Goal: Task Accomplishment & Management: Use online tool/utility

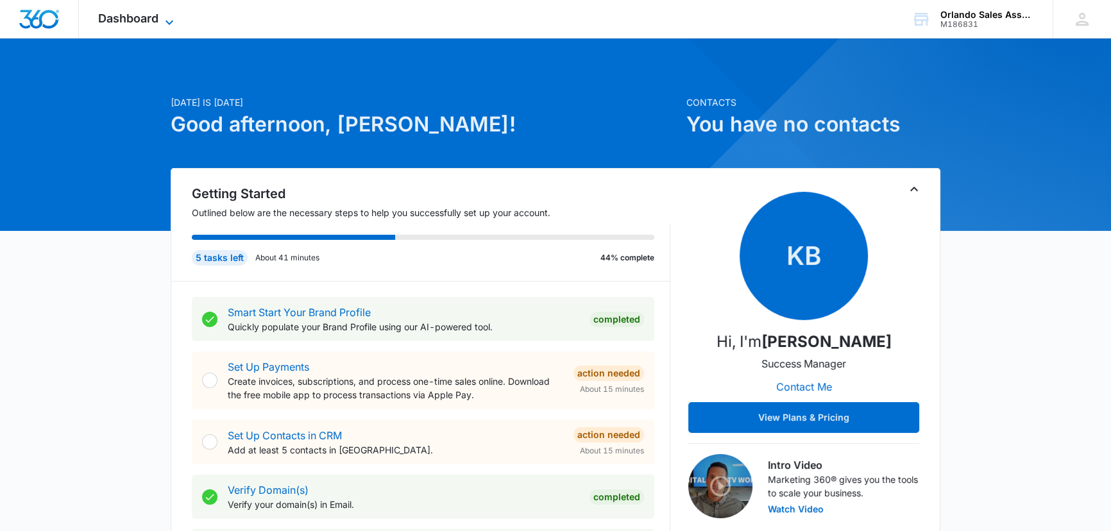
click at [149, 15] on span "Dashboard" at bounding box center [128, 18] width 60 height 13
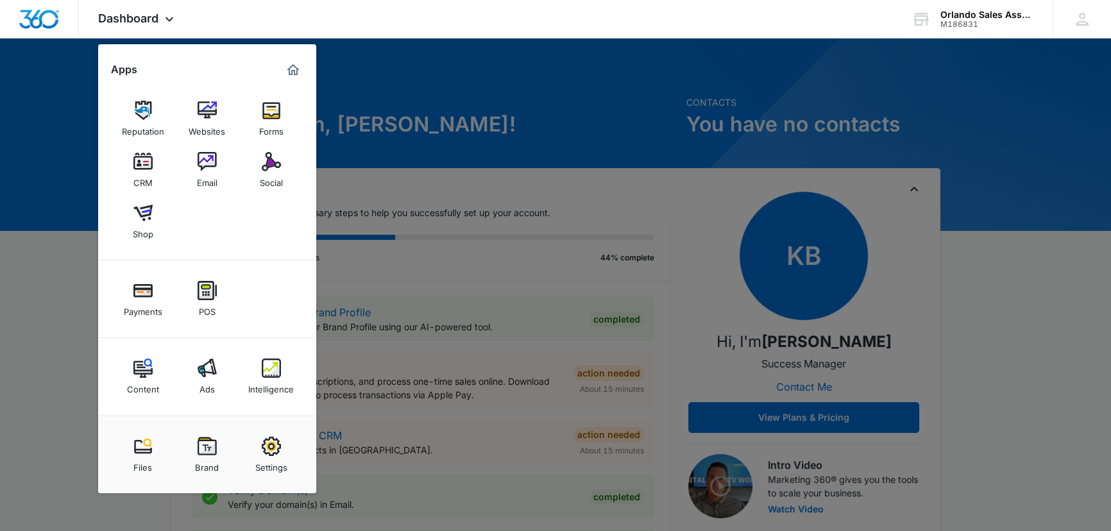
click at [274, 163] on img at bounding box center [271, 161] width 19 height 19
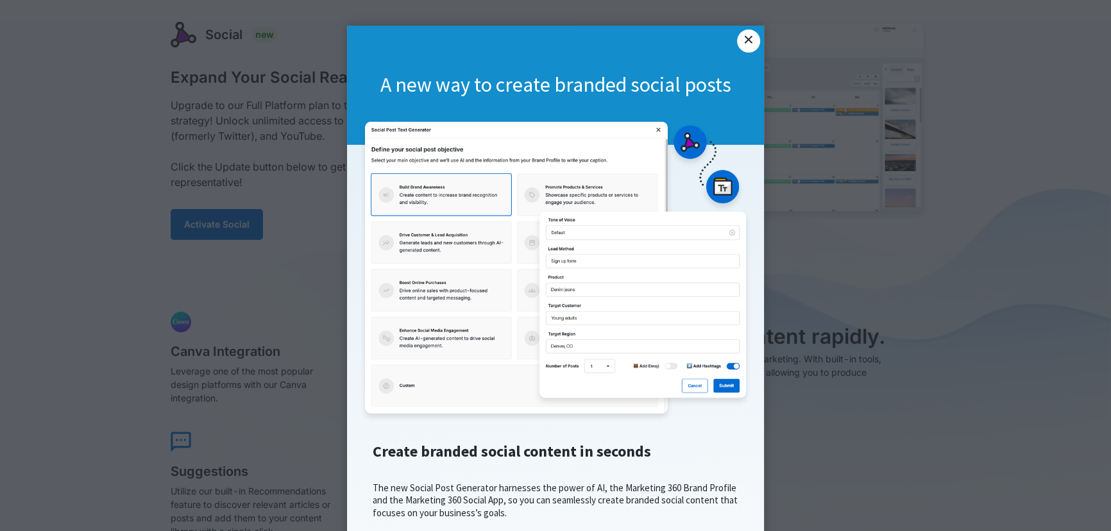
click at [742, 37] on link "×" at bounding box center [748, 41] width 23 height 23
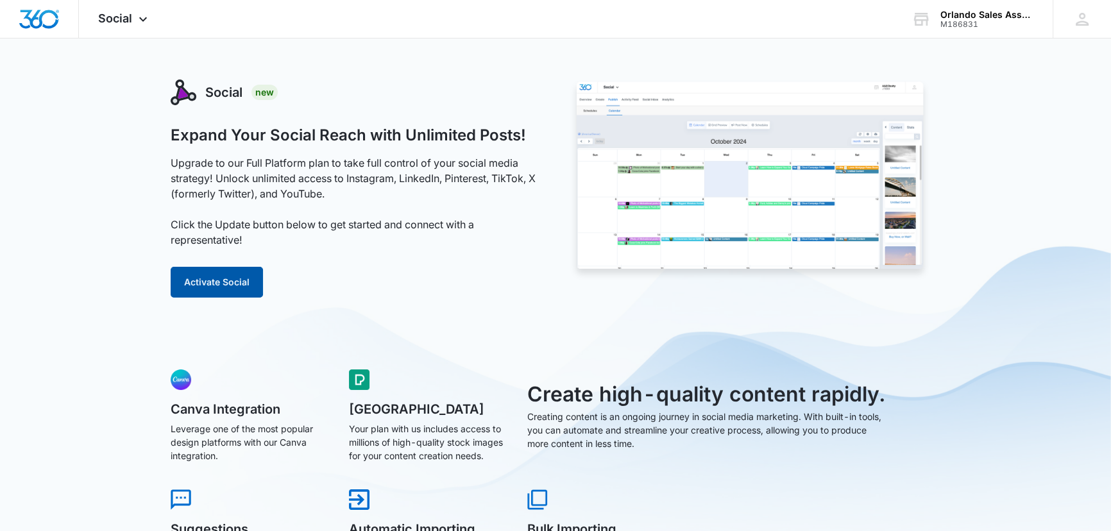
click at [218, 280] on button "Activate Social" at bounding box center [217, 282] width 92 height 31
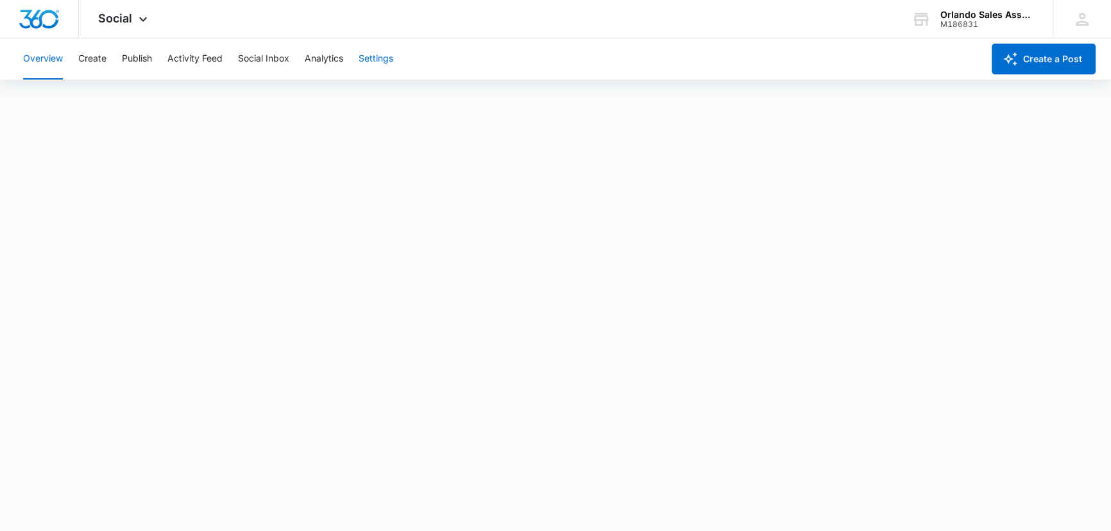
click at [375, 56] on button "Settings" at bounding box center [376, 58] width 35 height 41
